Goal: Task Accomplishment & Management: Manage account settings

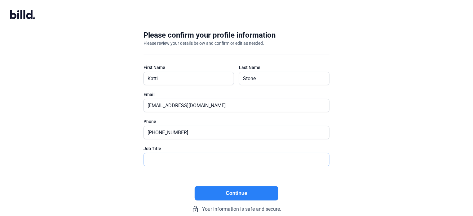
click at [174, 157] on input "text" at bounding box center [233, 159] width 179 height 13
type input "Finance Manager"
click at [244, 188] on button "Continue" at bounding box center [237, 193] width 84 height 14
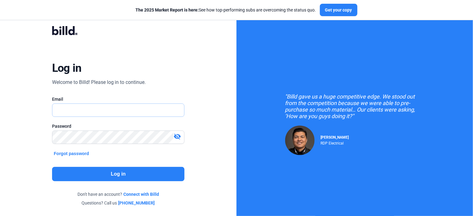
type input "[EMAIL_ADDRESS][DOMAIN_NAME]"
click at [143, 172] on button "Log in" at bounding box center [118, 174] width 133 height 14
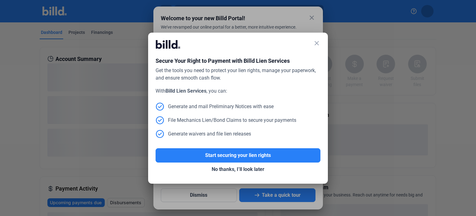
scroll to position [2, 0]
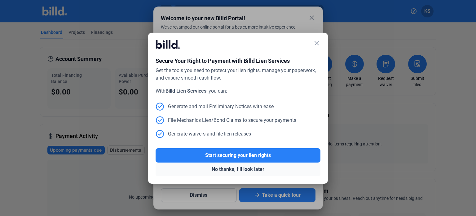
click at [239, 166] on button "No thanks, I’ll look later" at bounding box center [238, 169] width 165 height 14
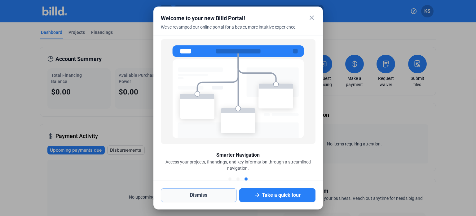
click at [209, 192] on button "Dismiss" at bounding box center [199, 195] width 76 height 14
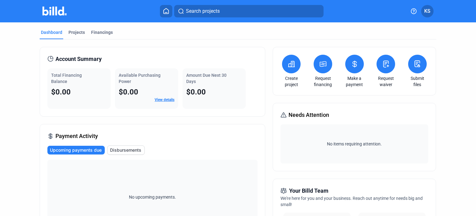
click at [412, 66] on button at bounding box center [417, 64] width 19 height 19
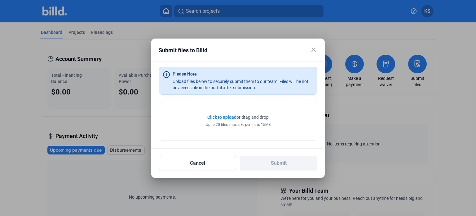
click at [314, 50] on mat-icon "close" at bounding box center [313, 49] width 7 height 7
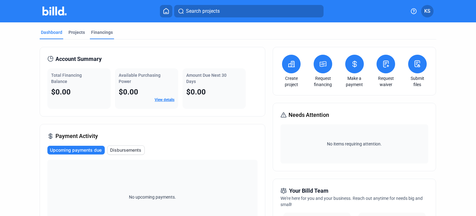
click at [99, 32] on div "Financings" at bounding box center [102, 32] width 22 height 6
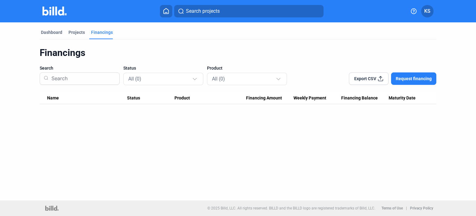
click at [404, 80] on span "Request financing" at bounding box center [414, 78] width 36 height 6
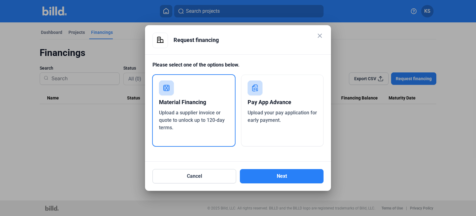
click at [319, 34] on mat-icon "close" at bounding box center [319, 35] width 7 height 7
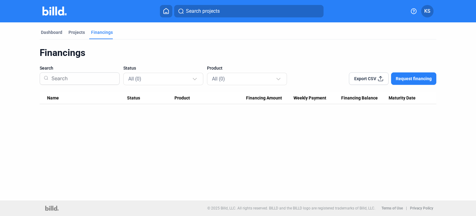
click at [425, 10] on span "KS" at bounding box center [428, 10] width 6 height 7
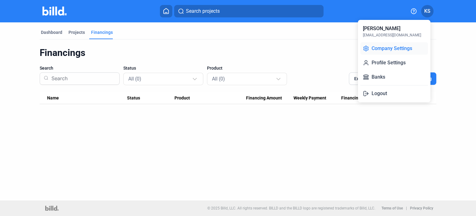
click at [403, 51] on button "Company Settings" at bounding box center [395, 48] width 68 height 12
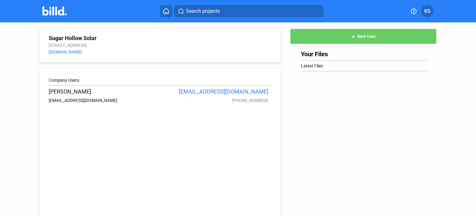
click at [425, 9] on span "KS" at bounding box center [428, 10] width 6 height 7
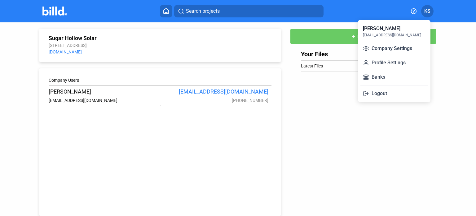
click at [201, 55] on div at bounding box center [238, 108] width 476 height 216
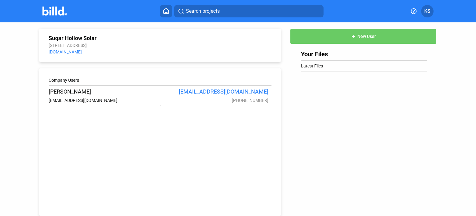
click at [135, 42] on div "Sugar Hollow Solar 6 Sugar Hollow Ln, Fairview, NC 28730 www.sugarhollowsolar.c…" at bounding box center [160, 45] width 223 height 21
click at [427, 12] on span "KS" at bounding box center [428, 10] width 6 height 7
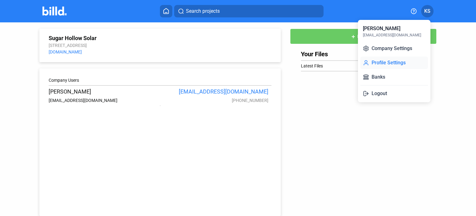
click at [394, 64] on button "Profile Settings" at bounding box center [395, 62] width 68 height 12
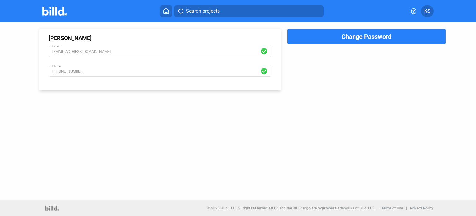
click at [427, 14] on span "KS" at bounding box center [428, 10] width 6 height 7
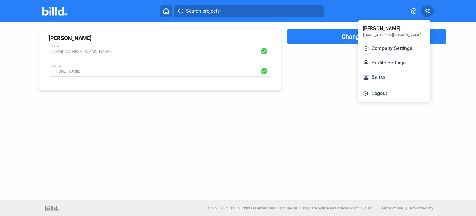
click at [56, 11] on div at bounding box center [238, 108] width 476 height 216
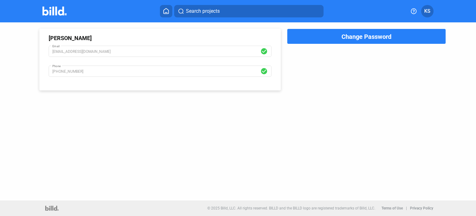
click at [54, 12] on img at bounding box center [54, 11] width 24 height 9
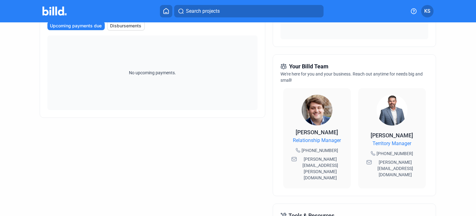
scroll to position [238, 0]
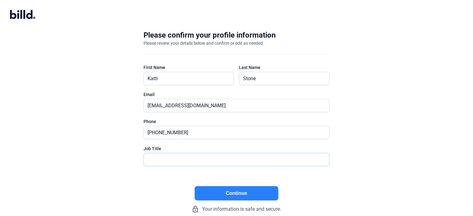
click at [212, 162] on input "text" at bounding box center [233, 159] width 179 height 13
type input "Finance Manager"
click at [241, 193] on button "Continue" at bounding box center [237, 193] width 84 height 14
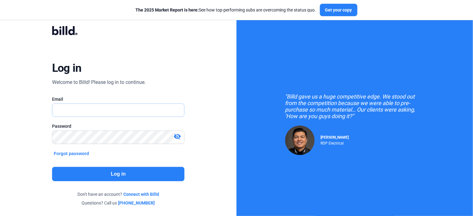
type input "[EMAIL_ADDRESS][DOMAIN_NAME]"
click at [131, 173] on button "Log in" at bounding box center [118, 174] width 133 height 14
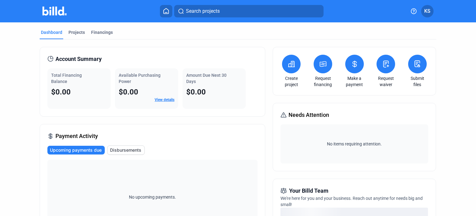
click at [161, 99] on link "View details" at bounding box center [165, 99] width 20 height 4
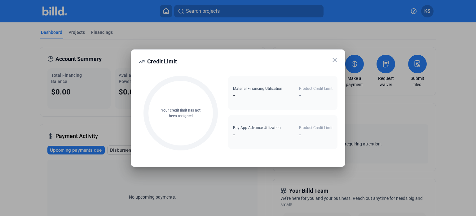
click at [335, 59] on icon at bounding box center [334, 59] width 7 height 7
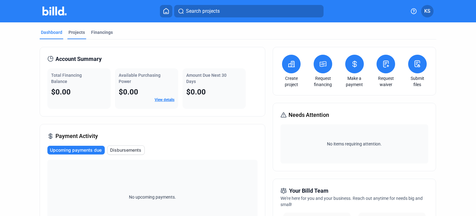
click at [79, 29] on div "Projects" at bounding box center [77, 32] width 16 height 6
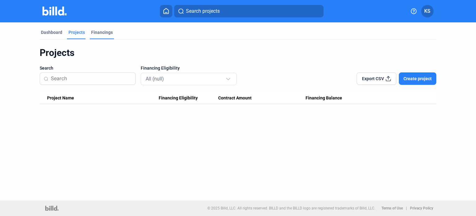
click at [107, 31] on div "Financings" at bounding box center [102, 32] width 22 height 6
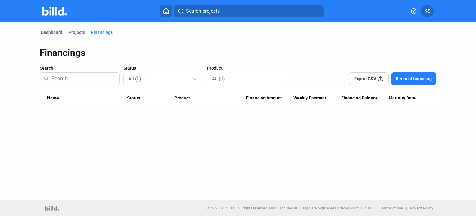
click at [431, 11] on button "KS" at bounding box center [427, 11] width 12 height 12
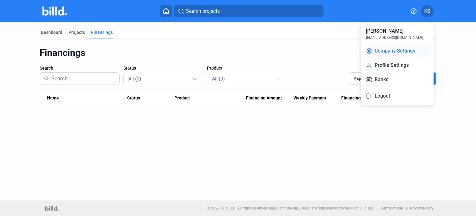
click at [391, 51] on button "Company Settings" at bounding box center [398, 51] width 68 height 12
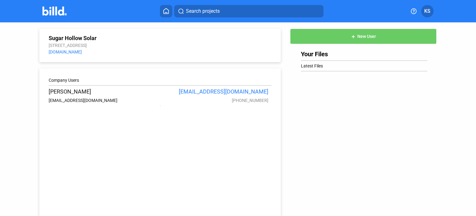
click at [82, 51] on link "[DOMAIN_NAME]" at bounding box center [65, 51] width 33 height 5
click at [160, 10] on button at bounding box center [166, 11] width 12 height 12
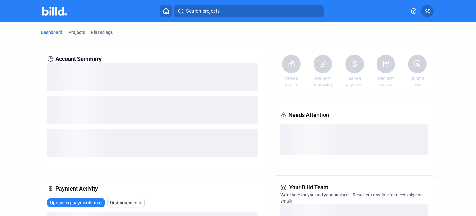
click at [163, 10] on home-icon at bounding box center [165, 11] width 7 height 6
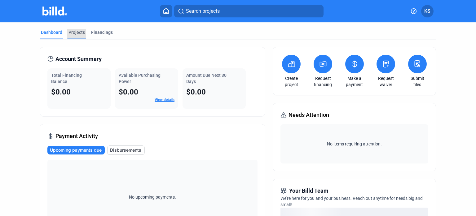
click at [77, 33] on div "Projects" at bounding box center [77, 32] width 16 height 6
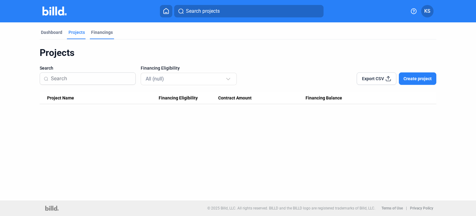
click at [104, 29] on div "Financings" at bounding box center [102, 32] width 22 height 6
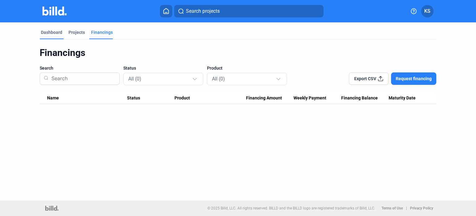
click at [57, 35] on div "Dashboard" at bounding box center [51, 32] width 21 height 6
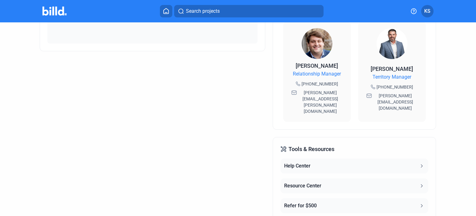
scroll to position [238, 0]
